Goal: Task Accomplishment & Management: Use online tool/utility

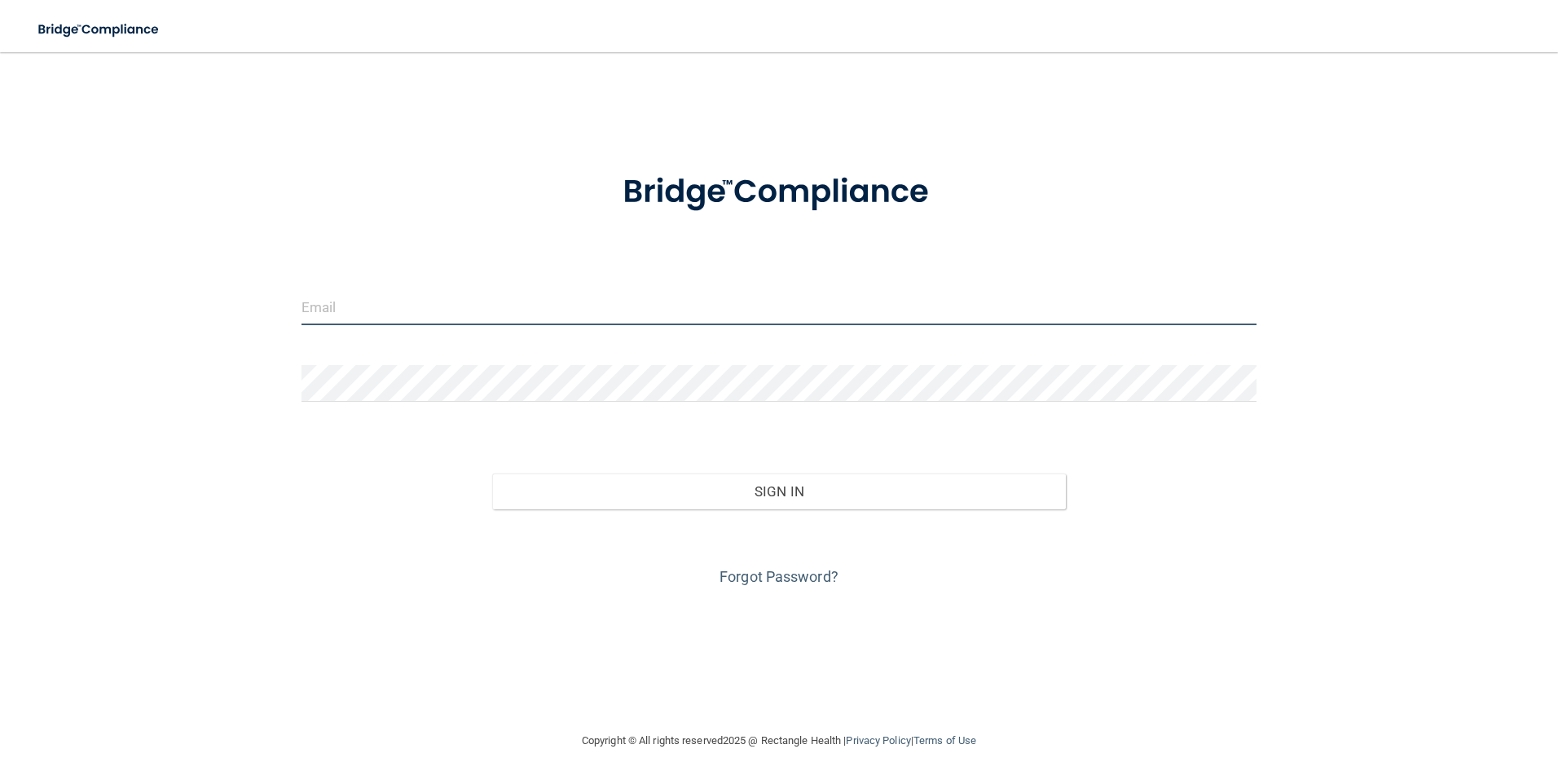
click at [549, 303] on input "email" at bounding box center [779, 307] width 956 height 37
type input "[EMAIL_ADDRESS][DOMAIN_NAME]"
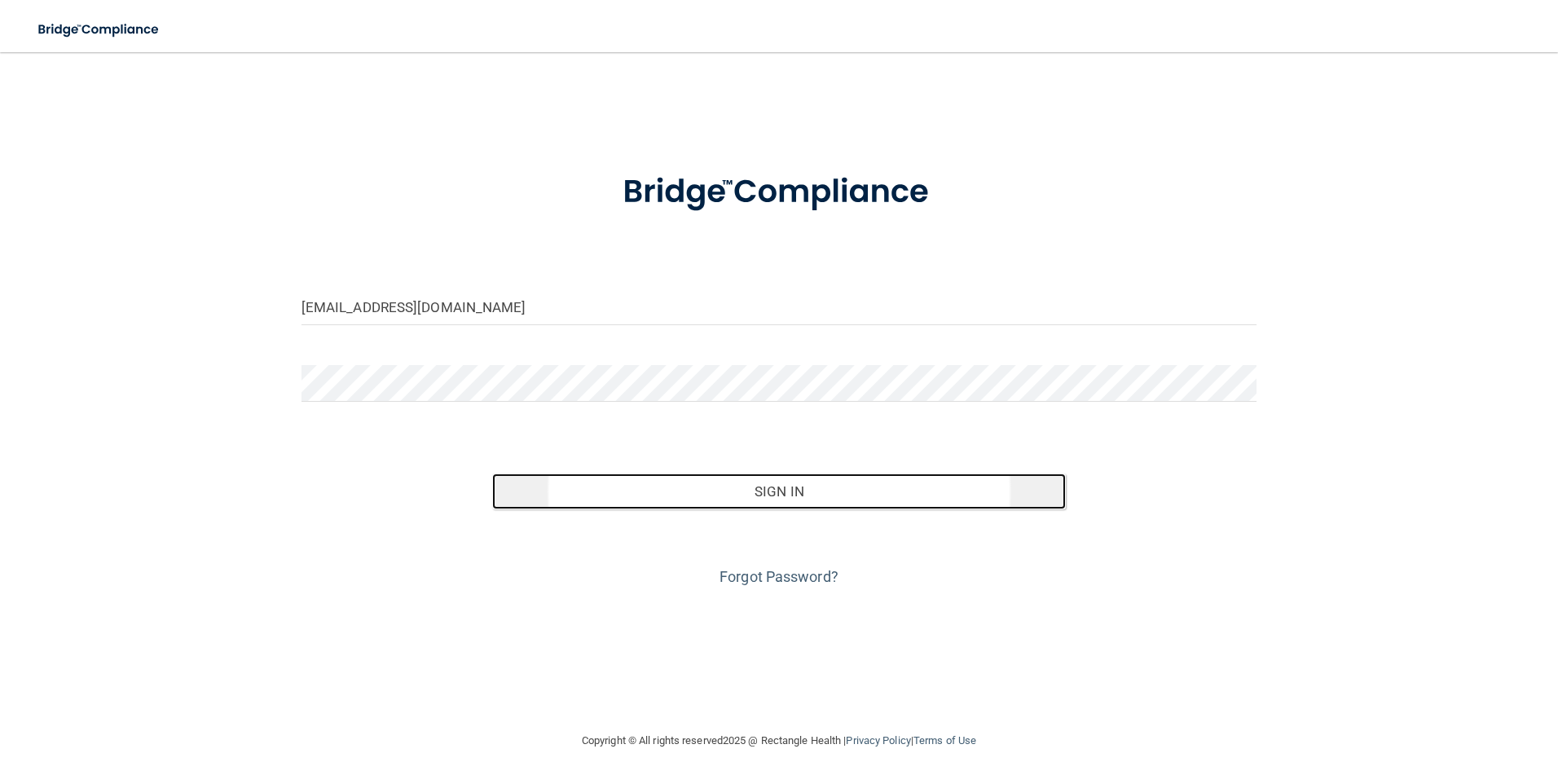
click at [806, 492] on button "Sign In" at bounding box center [778, 491] width 573 height 36
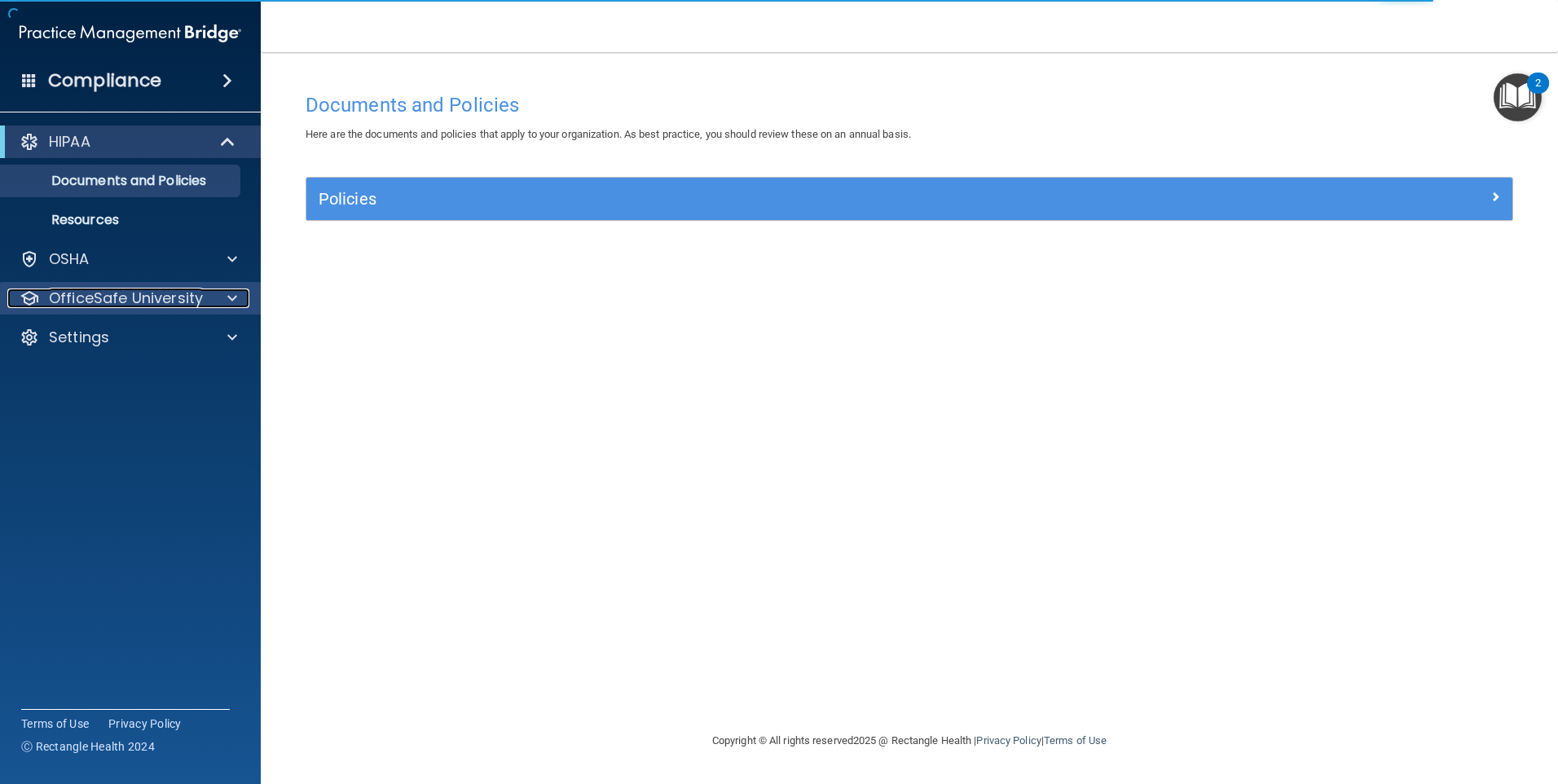
click at [117, 300] on p "OfficeSafe University" at bounding box center [126, 298] width 154 height 20
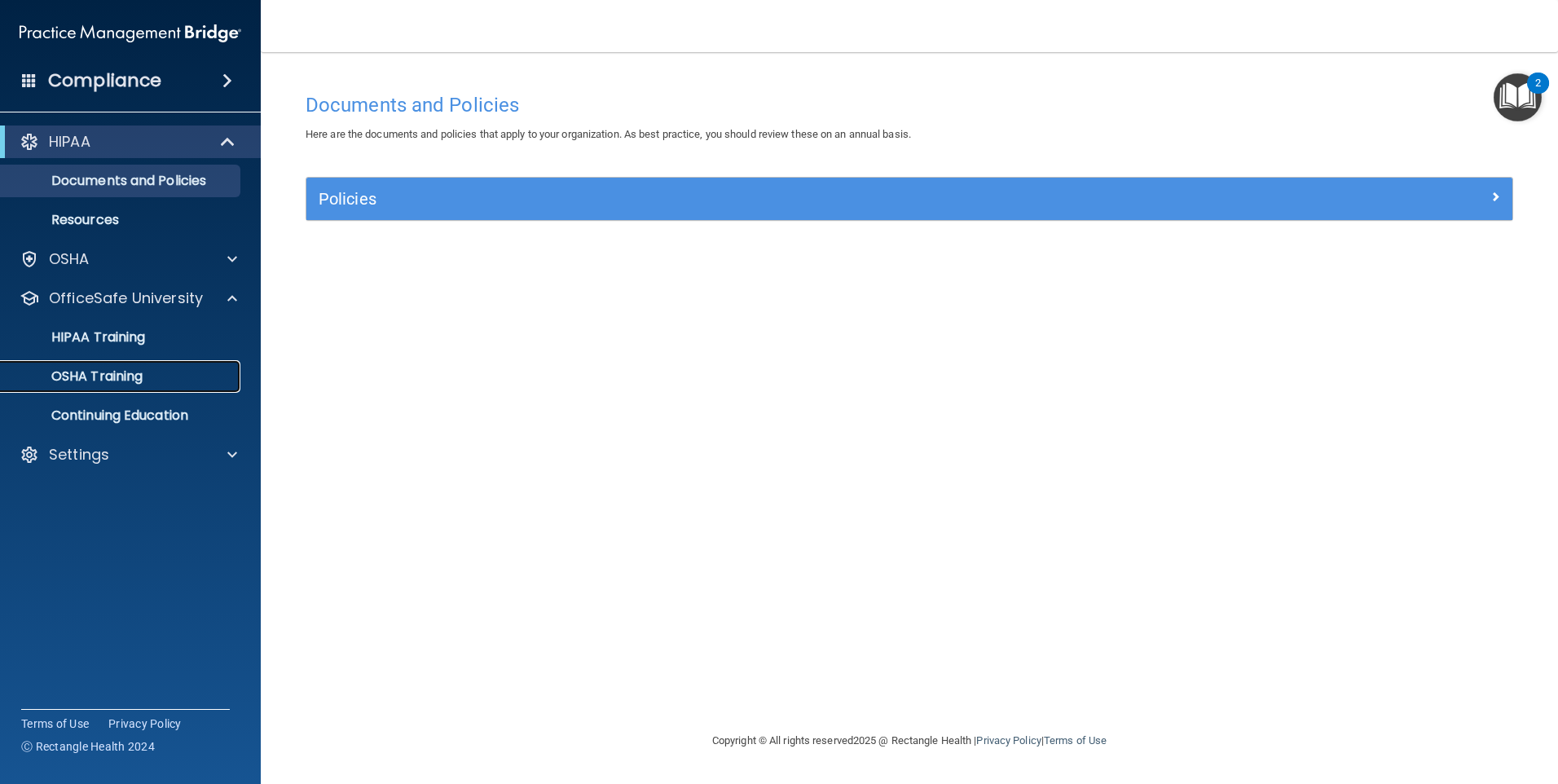
click at [128, 380] on p "OSHA Training" at bounding box center [76, 376] width 132 height 16
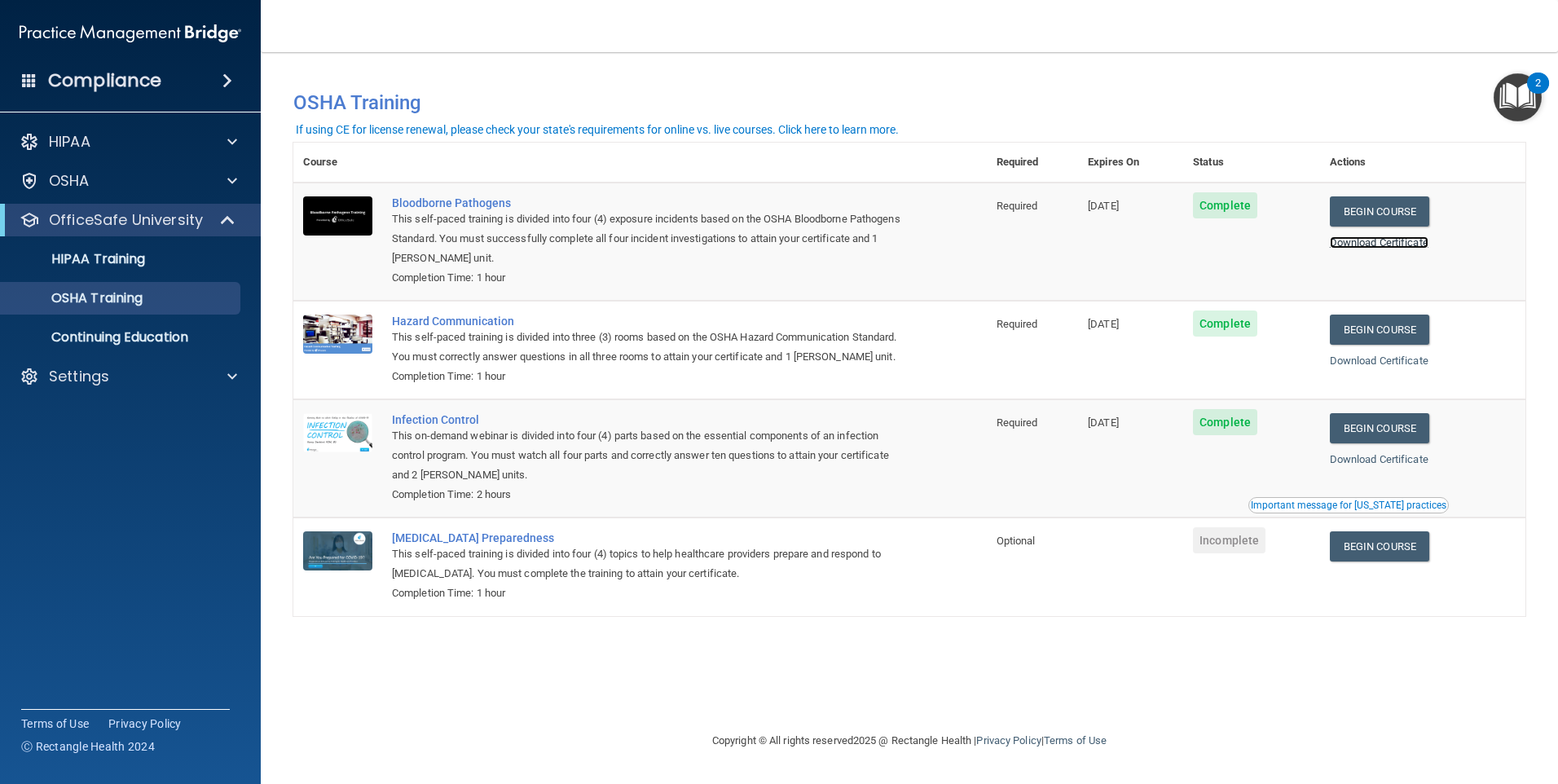
click at [1381, 244] on link "Download Certificate" at bounding box center [1379, 242] width 99 height 12
click at [1366, 367] on link "Download Certificate" at bounding box center [1379, 361] width 99 height 12
click at [1405, 361] on link "Download Certificate" at bounding box center [1379, 361] width 99 height 12
click at [1416, 213] on link "Begin Course" at bounding box center [1380, 211] width 99 height 30
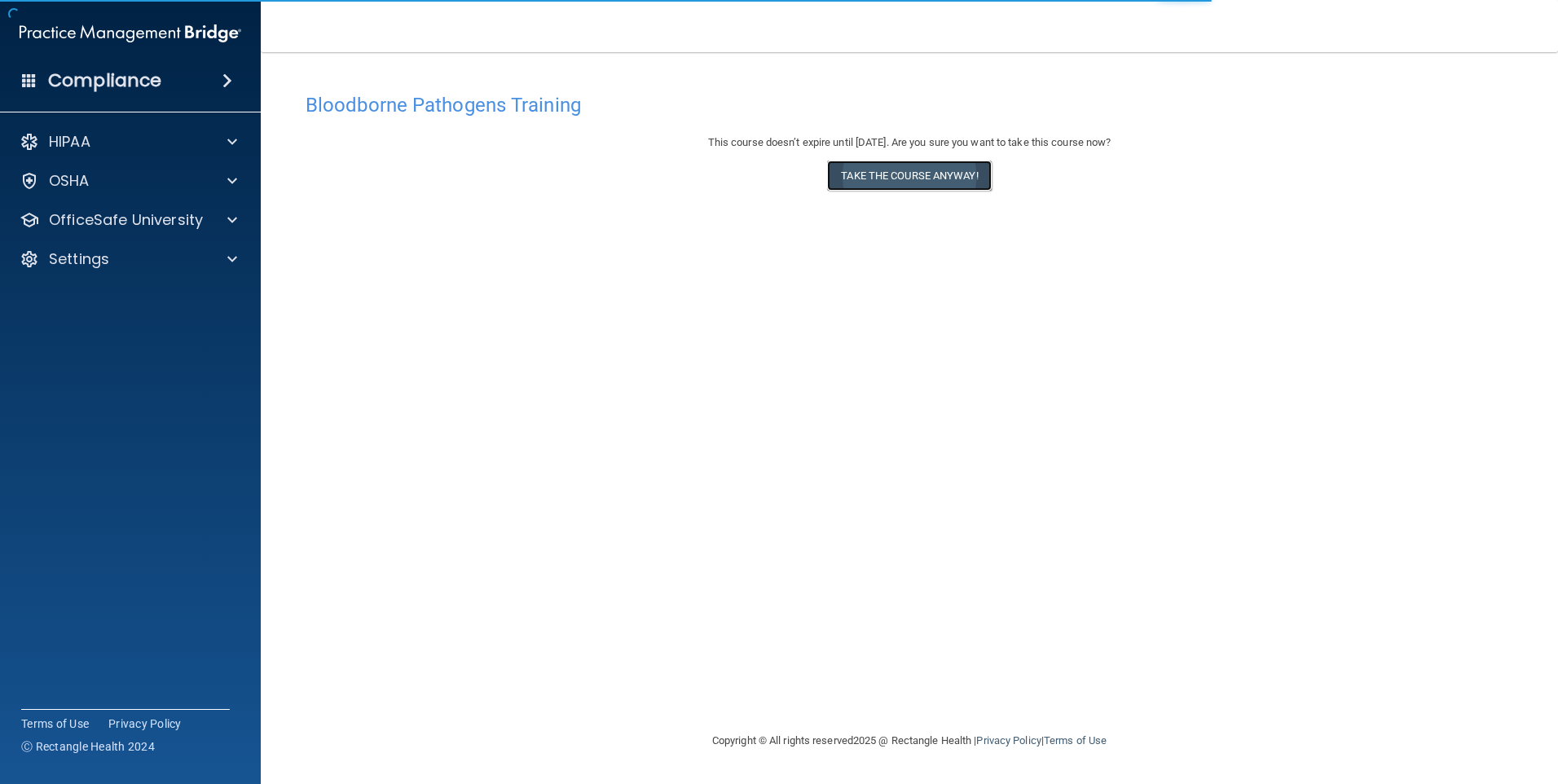
click at [946, 187] on button "Take the course anyway!" at bounding box center [908, 175] width 164 height 30
